Goal: Navigation & Orientation: Find specific page/section

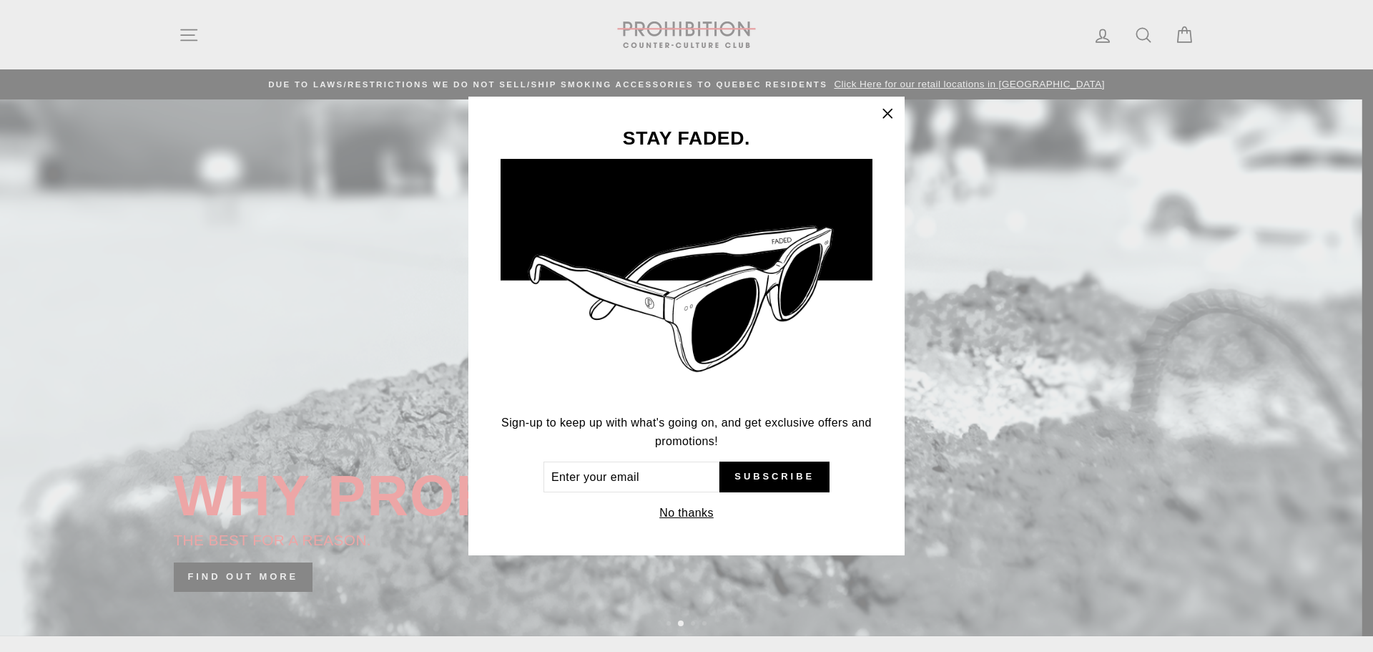
click at [890, 113] on icon "button" at bounding box center [888, 114] width 20 height 20
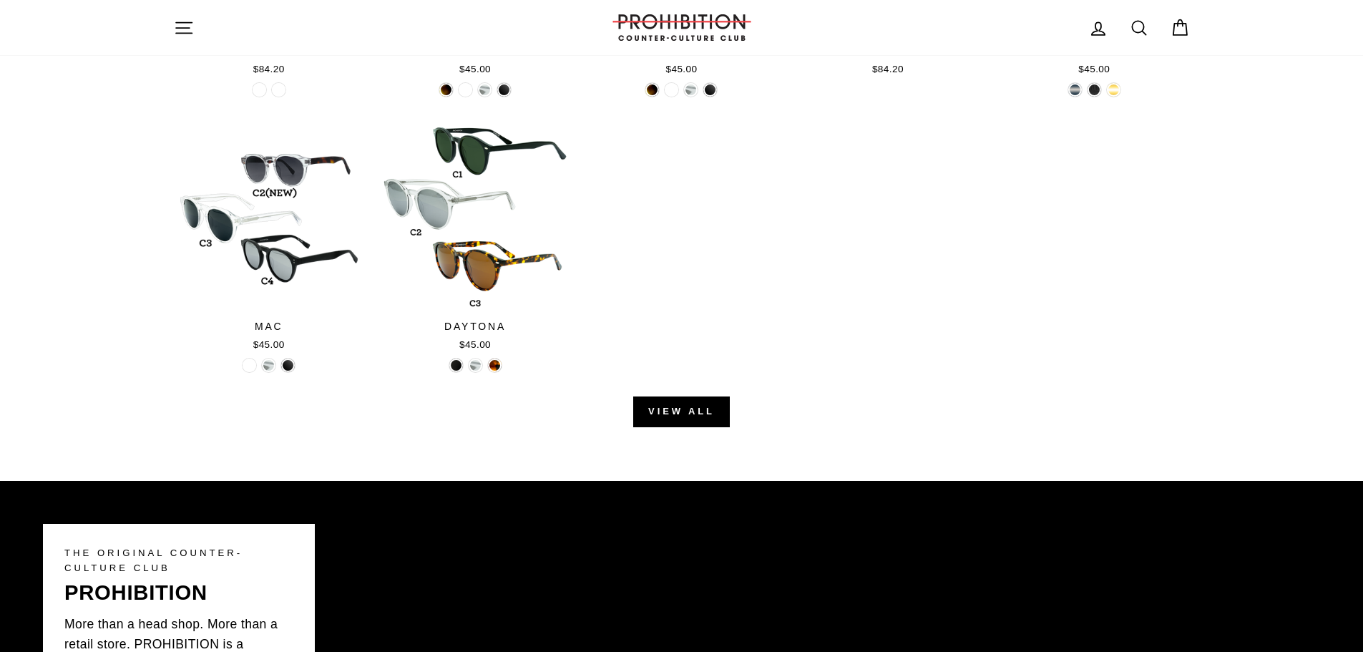
scroll to position [1717, 0]
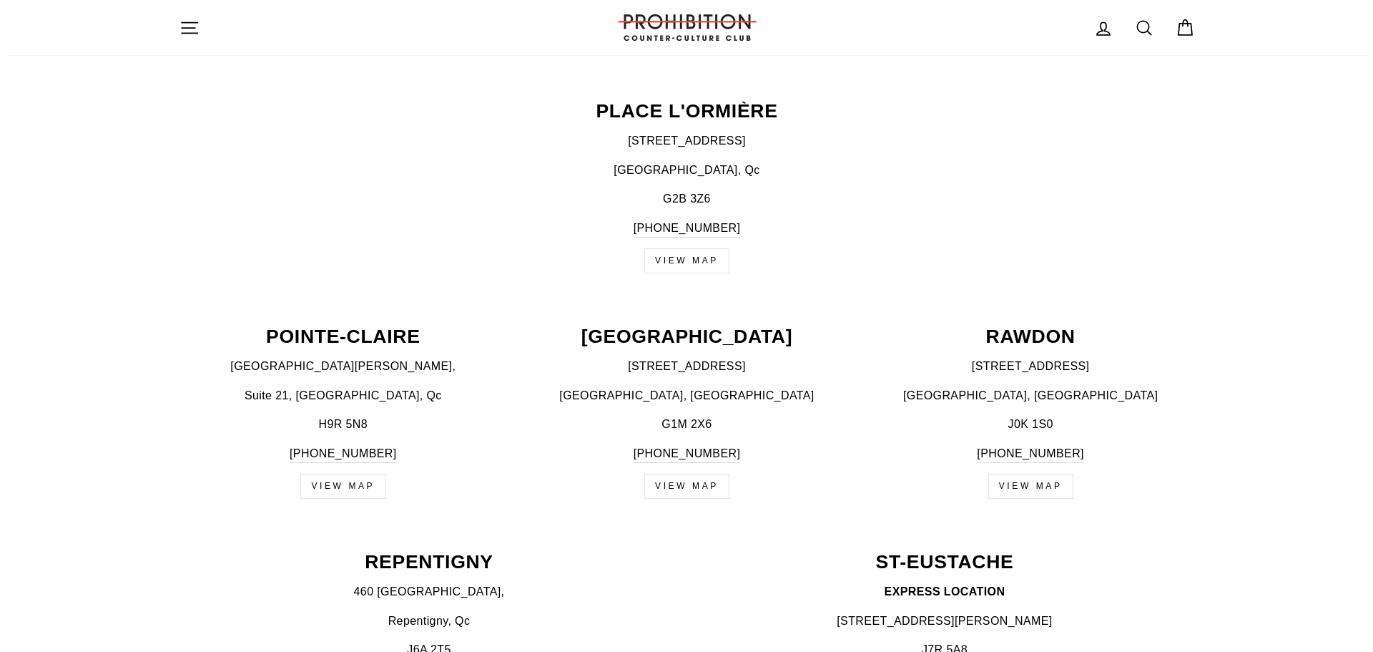
scroll to position [1502, 0]
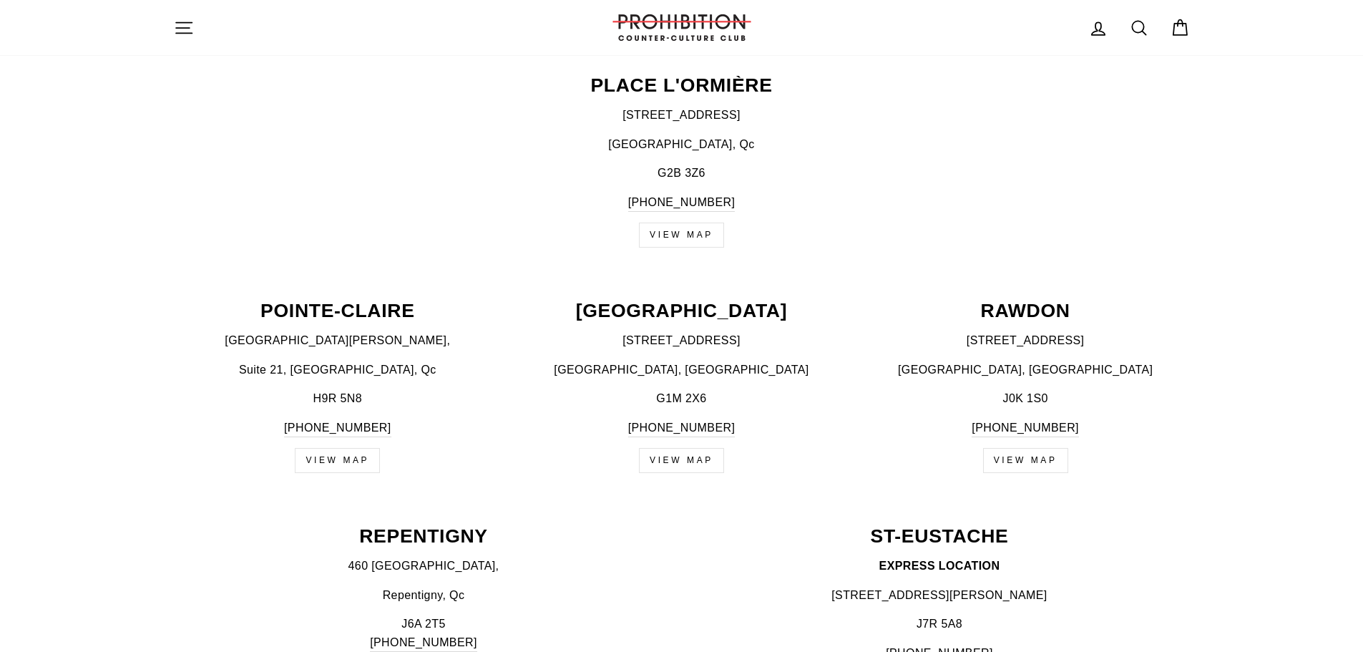
click at [182, 24] on icon "button" at bounding box center [184, 28] width 20 height 20
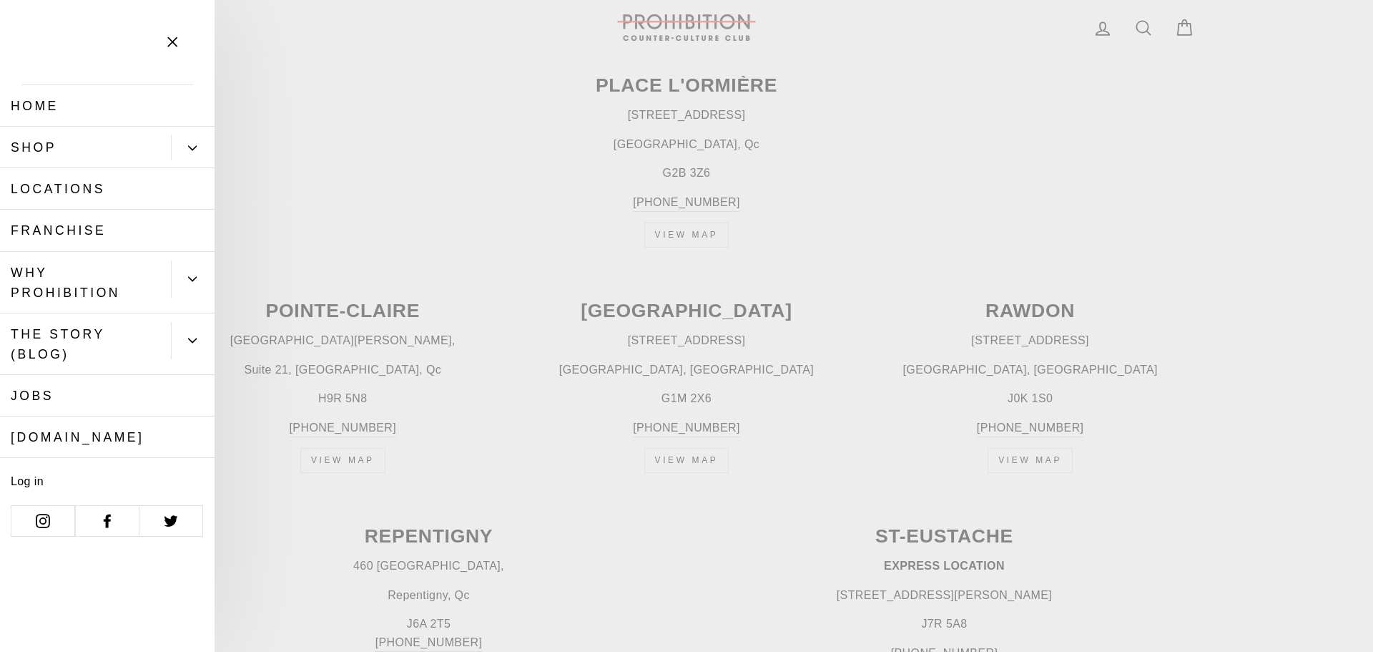
click at [192, 145] on icon "Primary" at bounding box center [192, 148] width 9 height 9
